Goal: Task Accomplishment & Management: Use online tool/utility

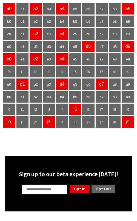
click at [60, 193] on input "text" at bounding box center [45, 189] width 46 height 10
type input "**"
click at [106, 188] on link "Opt Out" at bounding box center [103, 188] width 25 height 9
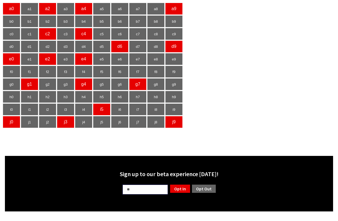
click at [136, 189] on link "Opt Out" at bounding box center [203, 188] width 25 height 9
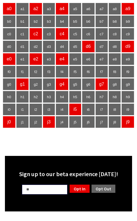
click at [63, 142] on body "a0 a1 a2 a3 a4 a5 a6 a7 a8 a9 b0 b1 b2 b3 b4 b5 b6 b7 b8 b9 c0 c1 c2 c3 c4 c5 c…" at bounding box center [68, 106] width 132 height 209
click at [45, 145] on body "a0 a1 a2 a3 a4 a5 a6 a7 a8 a9 b0 b1 b2 b3 b4 b5 b6 b7 b8 b9 c0 c1 c2 c3 c4 c5 c…" at bounding box center [68, 106] width 132 height 209
